Goal: Navigation & Orientation: Go to known website

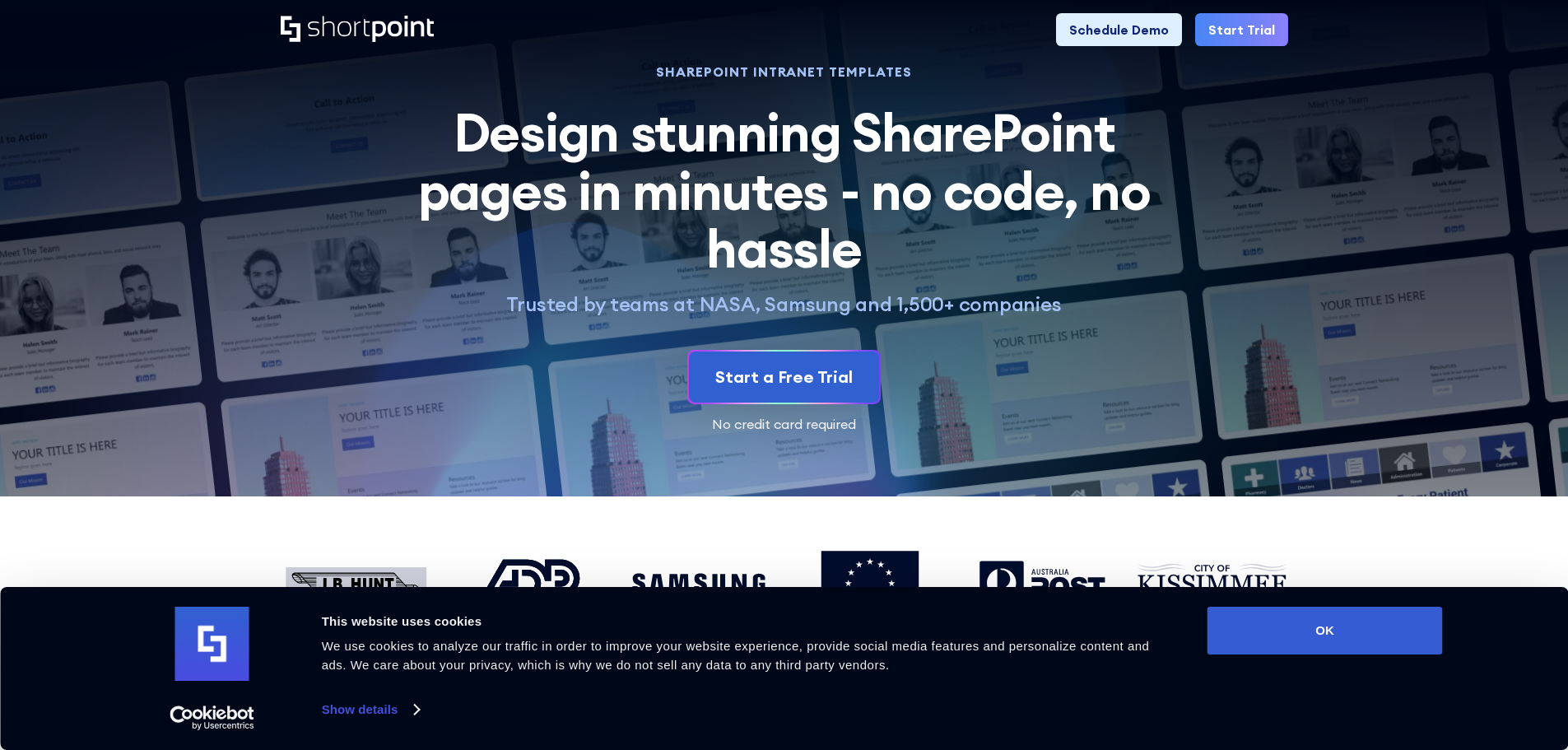
click at [405, 27] on icon "Home" at bounding box center [402, 28] width 62 height 27
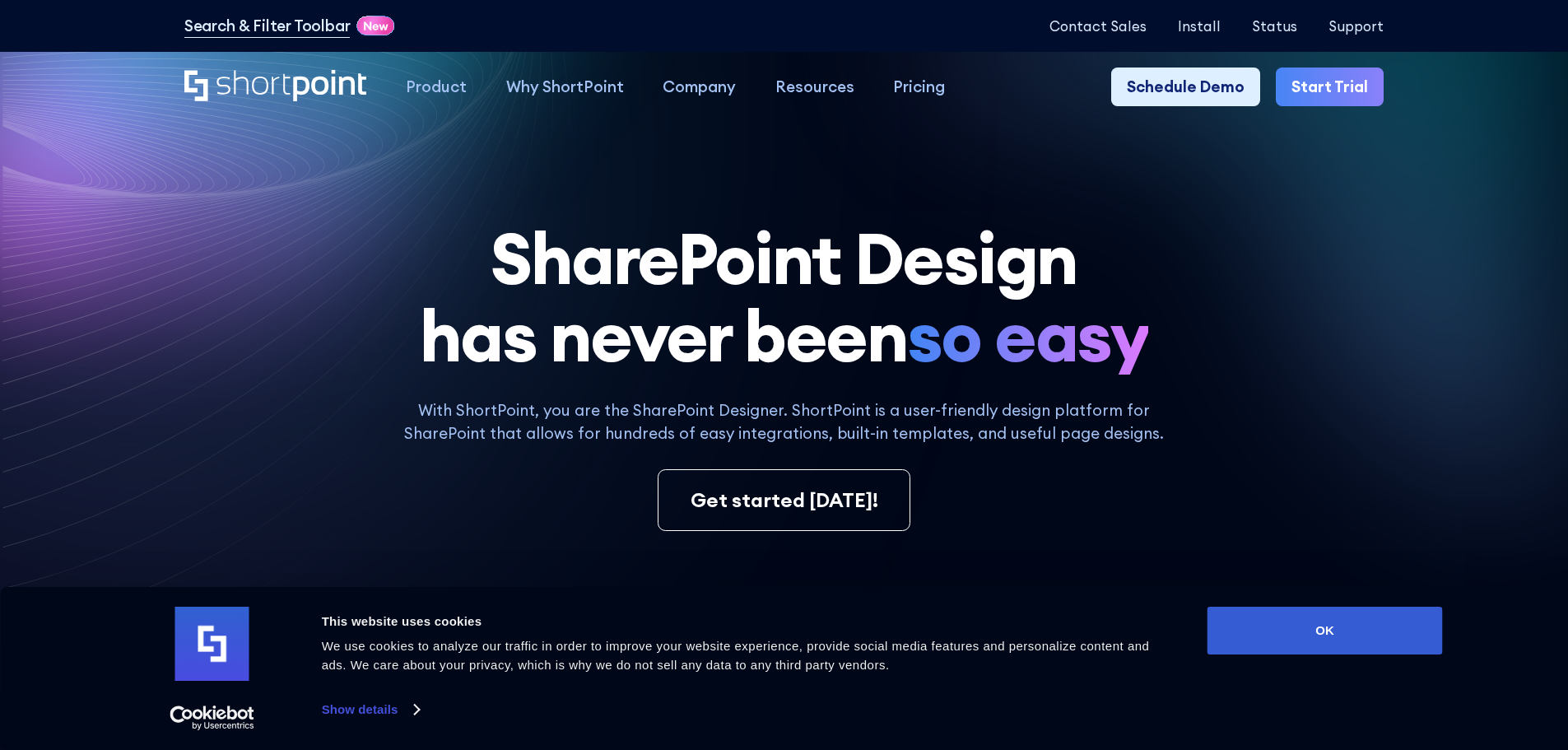
click at [253, 366] on h1 "SharePoint Design has never been so easy" at bounding box center [784, 297] width 1199 height 156
click at [1378, 638] on button "OK" at bounding box center [1326, 630] width 235 height 48
